Goal: Transaction & Acquisition: Obtain resource

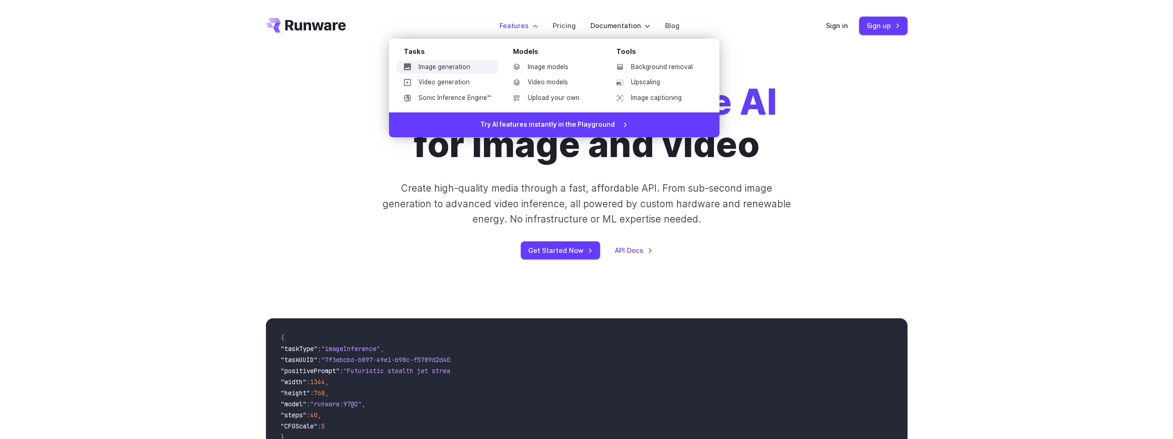
click at [457, 65] on link "Image generation" at bounding box center [447, 67] width 102 height 14
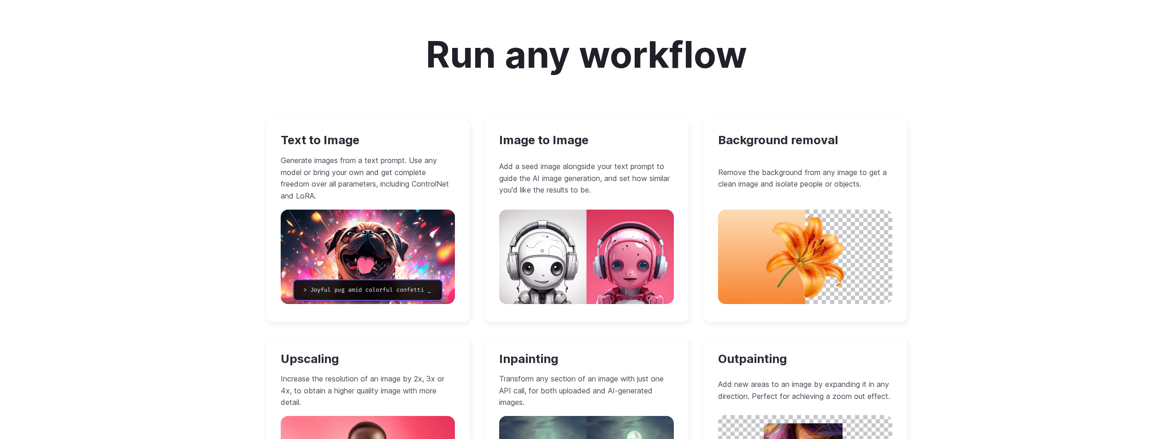
scroll to position [783, 0]
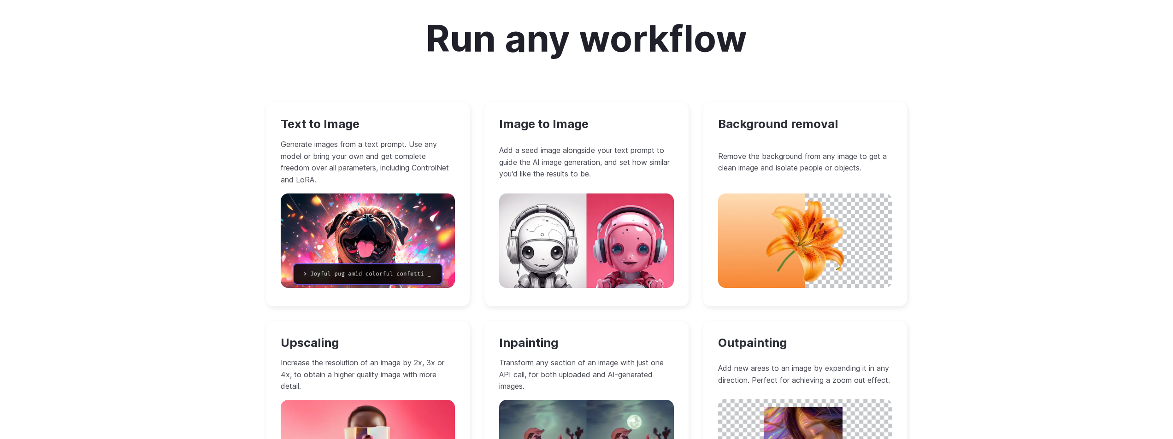
click at [575, 247] on img at bounding box center [586, 241] width 175 height 94
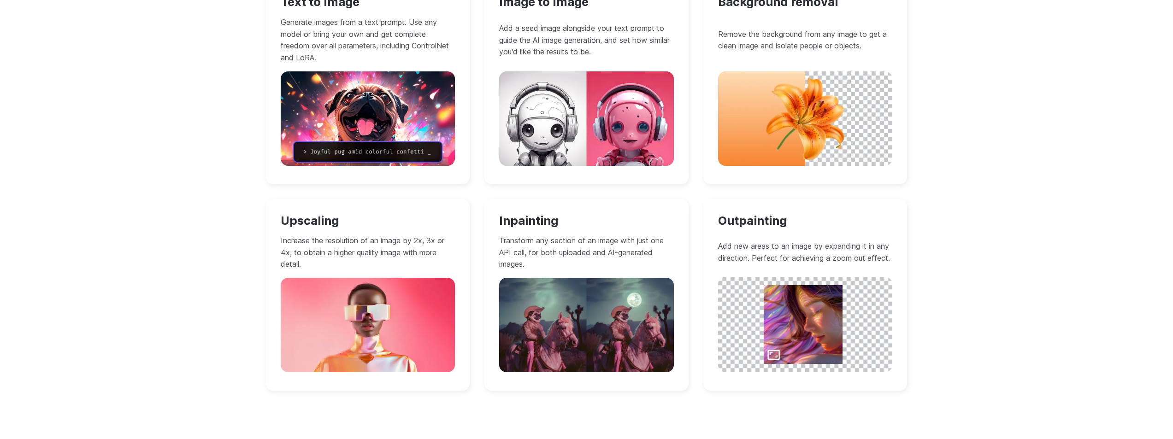
scroll to position [922, 0]
